Goal: Check status: Check status

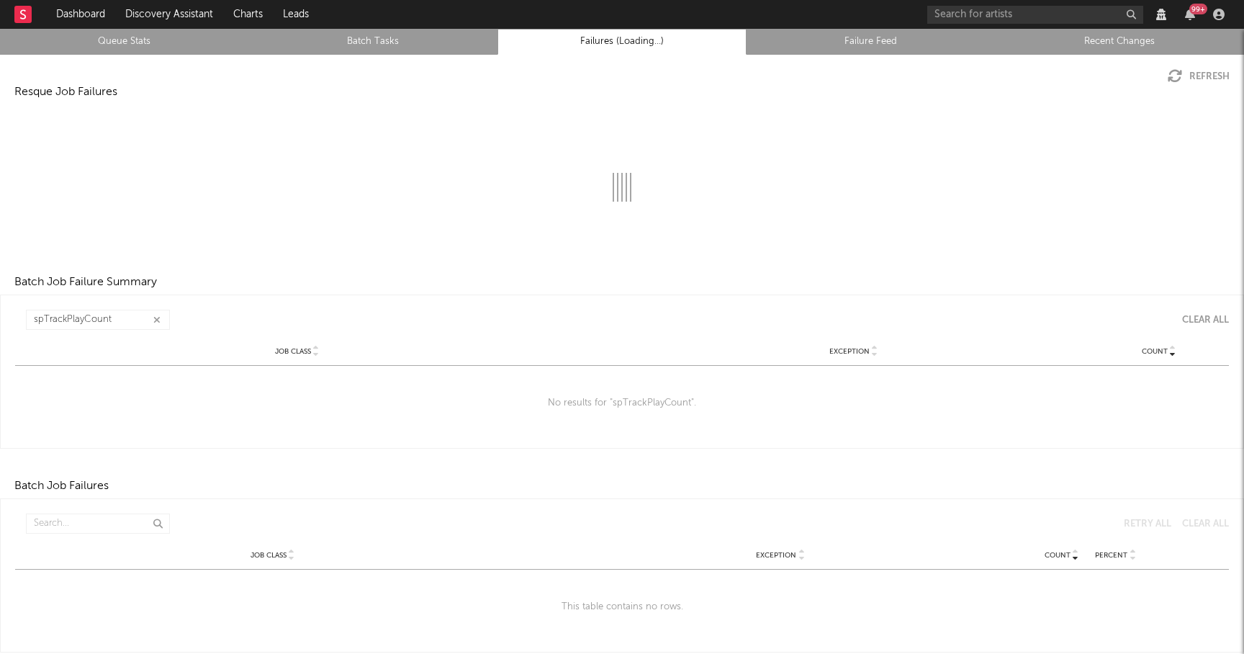
scroll to position [2, 0]
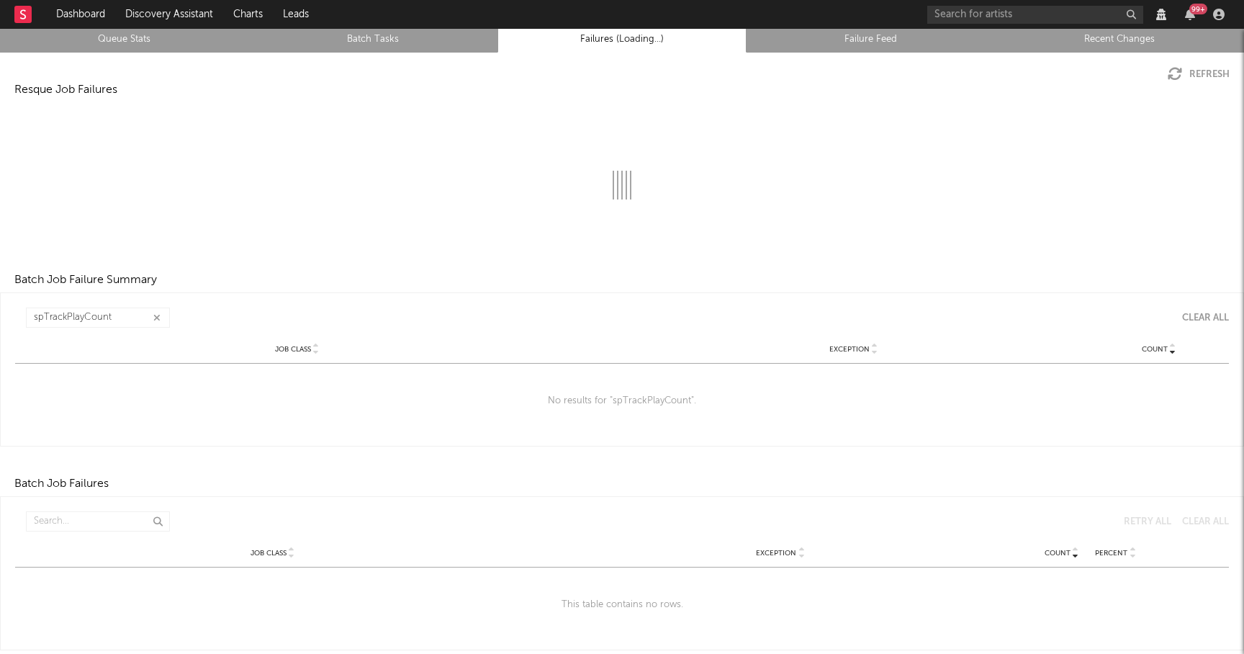
click at [158, 311] on button "button" at bounding box center [157, 318] width 12 height 14
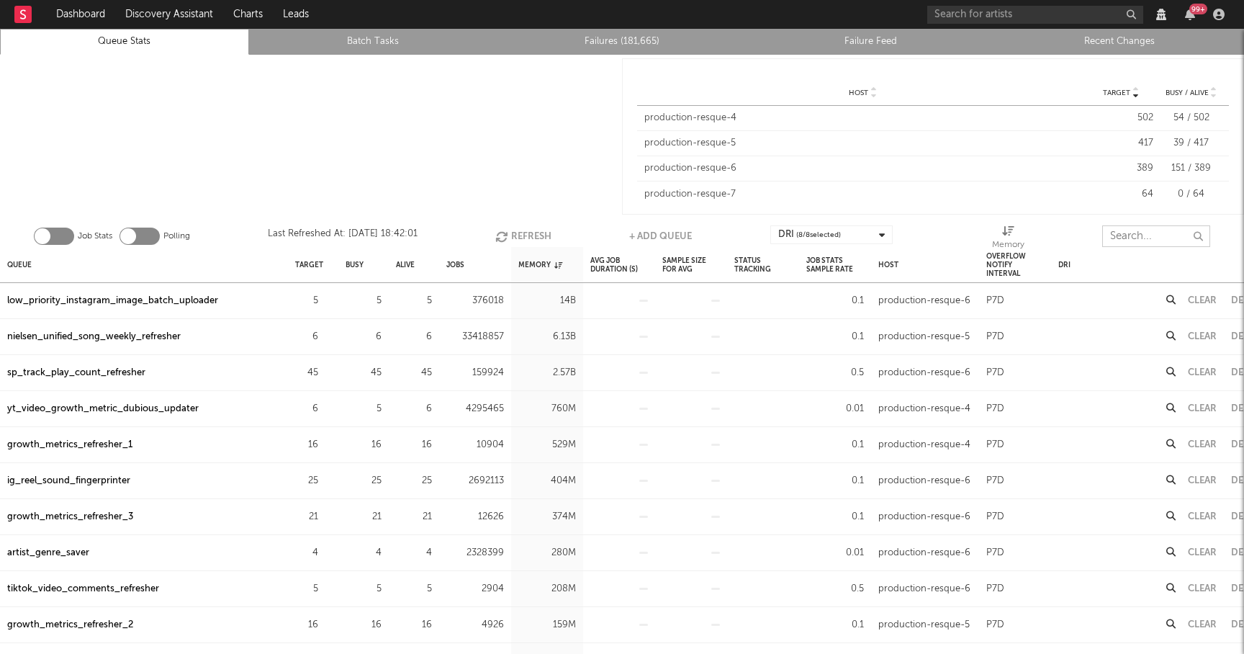
click at [1134, 227] on input "text" at bounding box center [1156, 236] width 108 height 22
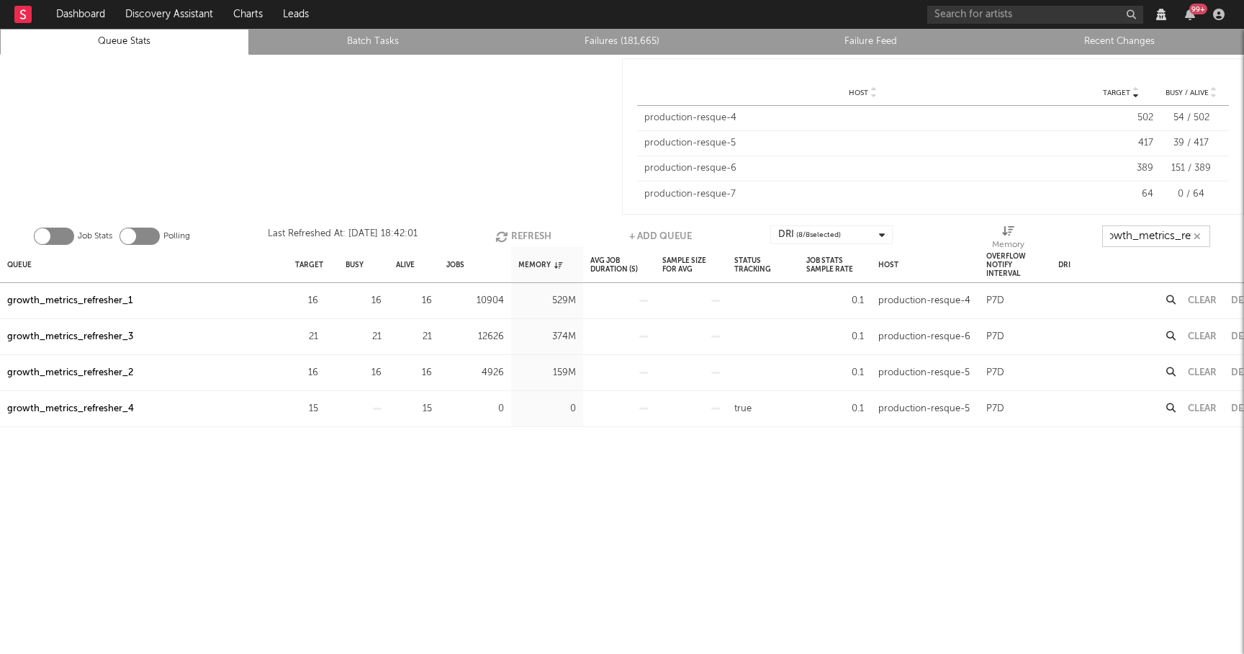
scroll to position [0, 17]
click at [536, 236] on button "Refresh" at bounding box center [523, 236] width 56 height 22
click at [536, 236] on button "Refresh" at bounding box center [525, 236] width 56 height 22
type input "growth_metrics_ref"
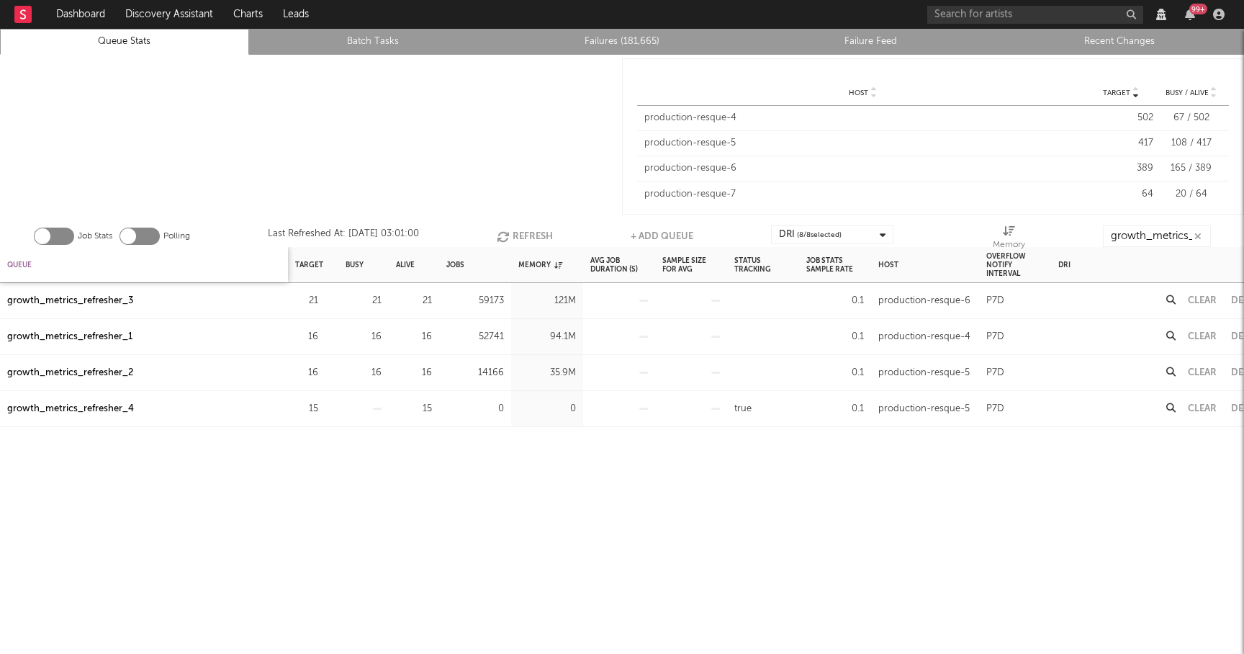
click at [25, 260] on div "Queue" at bounding box center [19, 264] width 24 height 31
click at [81, 297] on div "growth_metrics_refresher_1" at bounding box center [69, 300] width 125 height 17
click at [83, 333] on div "growth_metrics_refresher_2" at bounding box center [70, 336] width 126 height 17
click at [86, 374] on div "growth_metrics_refresher_3" at bounding box center [70, 372] width 126 height 17
